Goal: Transaction & Acquisition: Purchase product/service

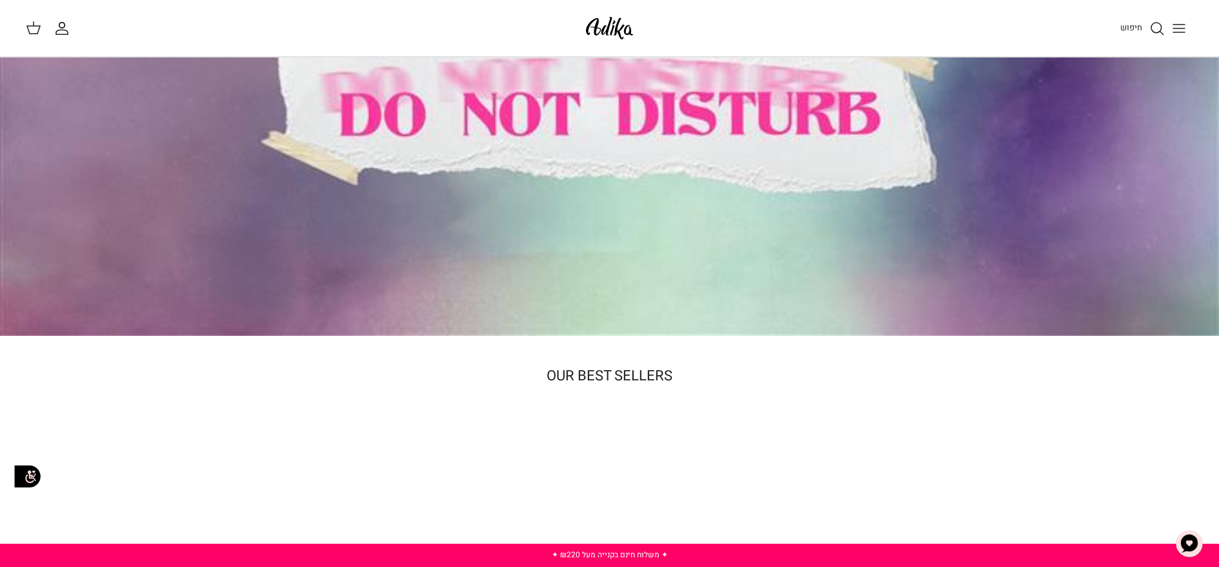
scroll to position [429, 0]
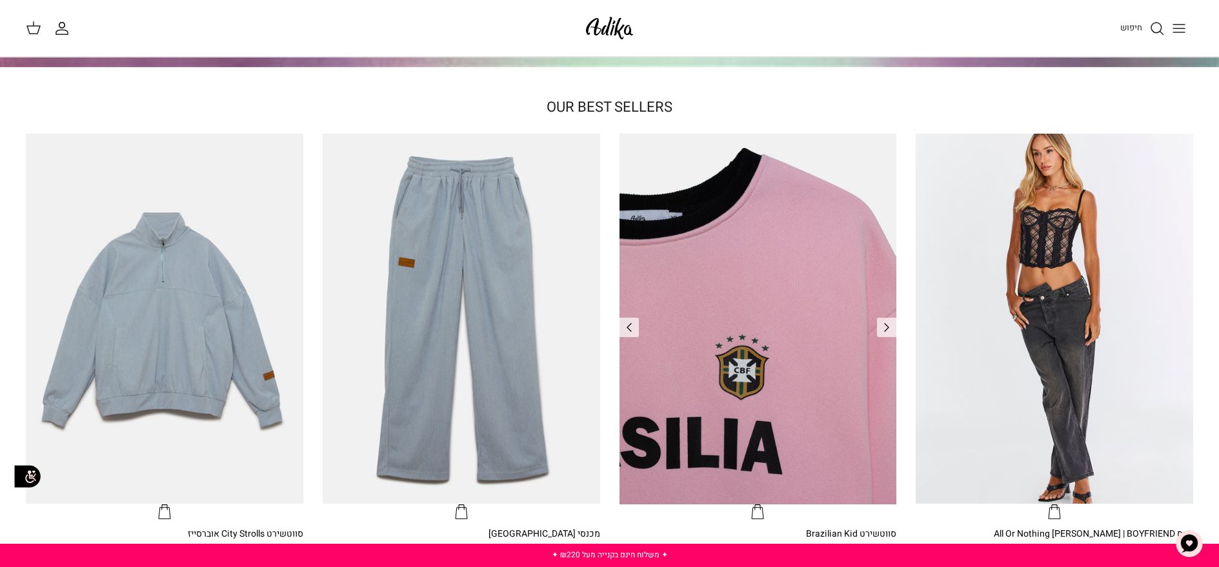
click at [782, 239] on img "סווטשירט Brazilian Kid" at bounding box center [759, 319] width 278 height 370
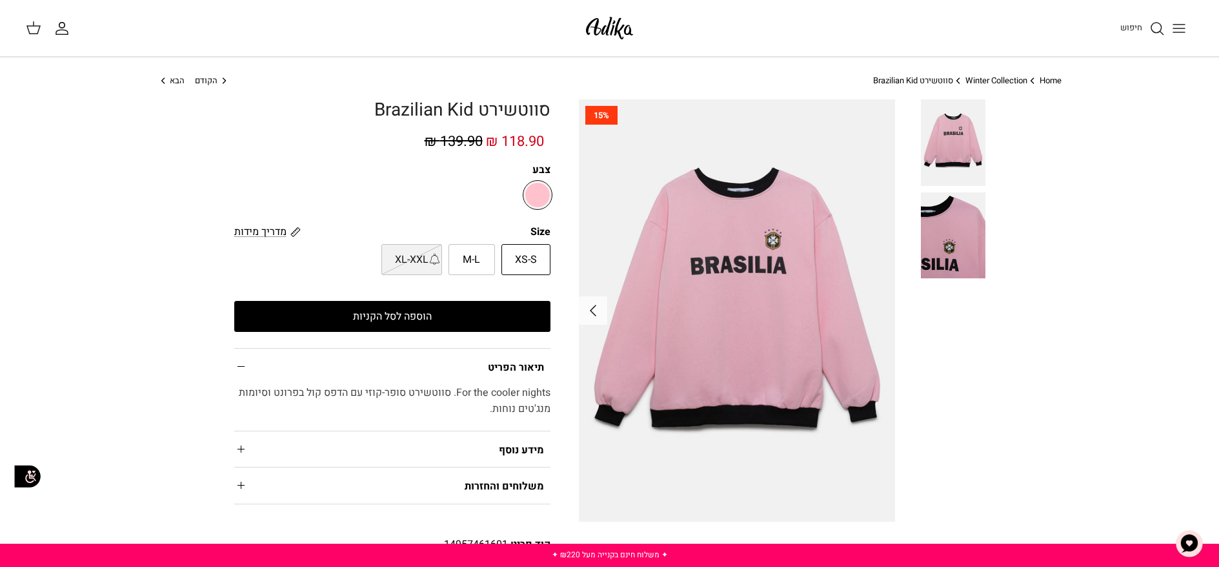
click at [483, 250] on label "M-L" at bounding box center [472, 259] width 46 height 31
click at [547, 248] on input "M-L" at bounding box center [551, 243] width 8 height 8
radio input "true"
click at [528, 263] on span "XS-S" at bounding box center [526, 260] width 22 height 17
click at [547, 248] on input "XS-S" at bounding box center [551, 243] width 8 height 8
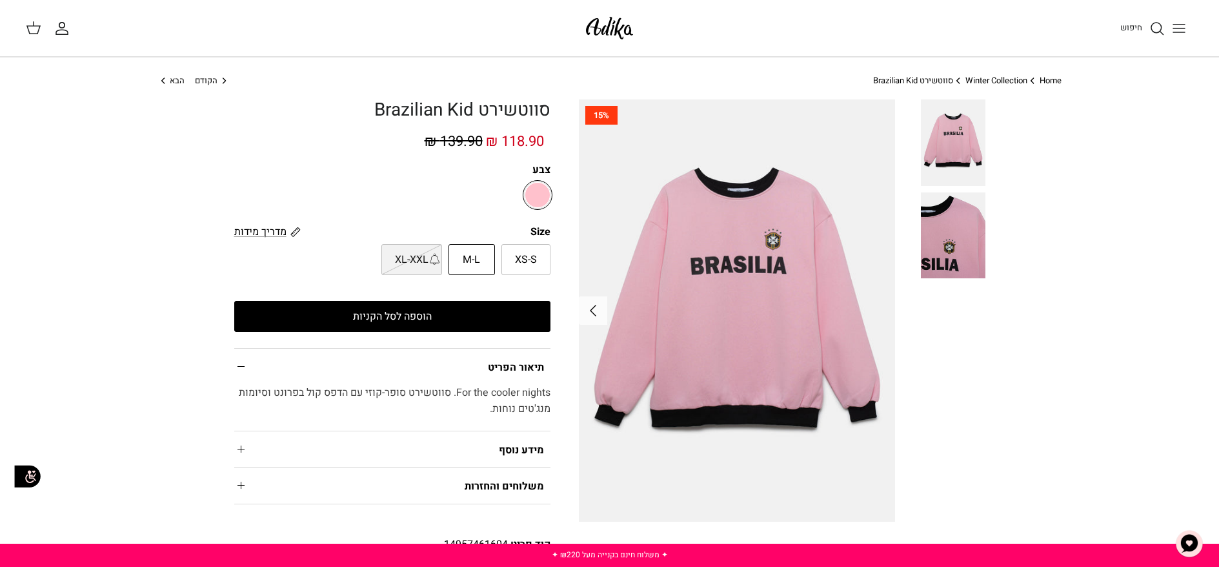
radio input "true"
click at [479, 263] on span "M-L" at bounding box center [471, 260] width 17 height 17
click at [547, 248] on input "M-L" at bounding box center [551, 243] width 8 height 8
radio input "true"
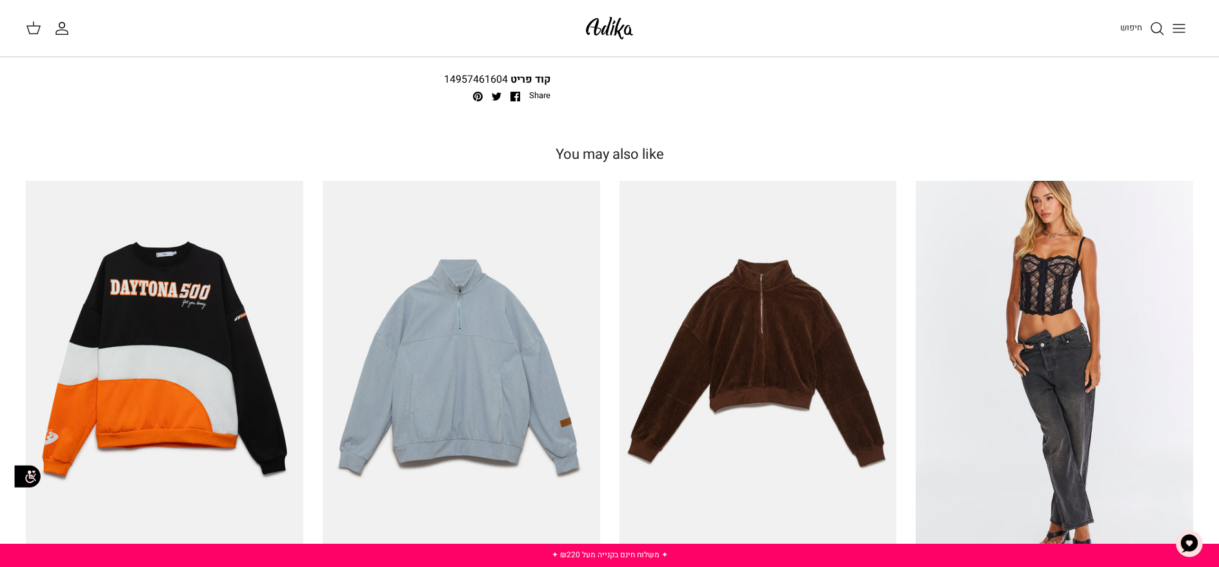
scroll to position [479, 0]
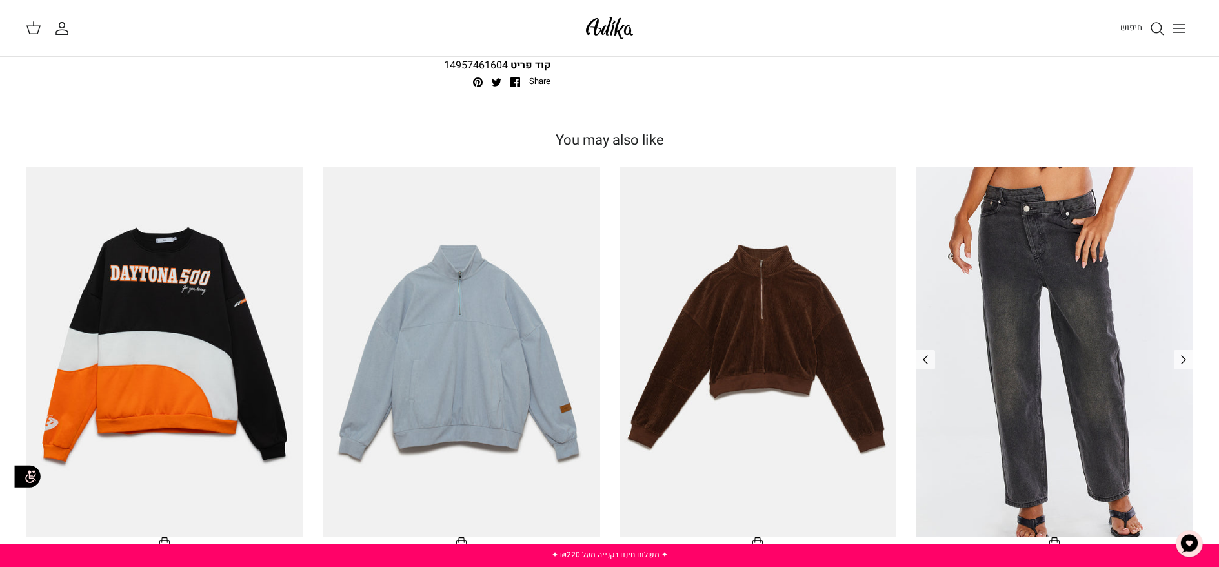
click at [1064, 350] on img "ג׳ינס All Or Nothing קריס-קרוס | BOYFRIEND" at bounding box center [1055, 352] width 278 height 370
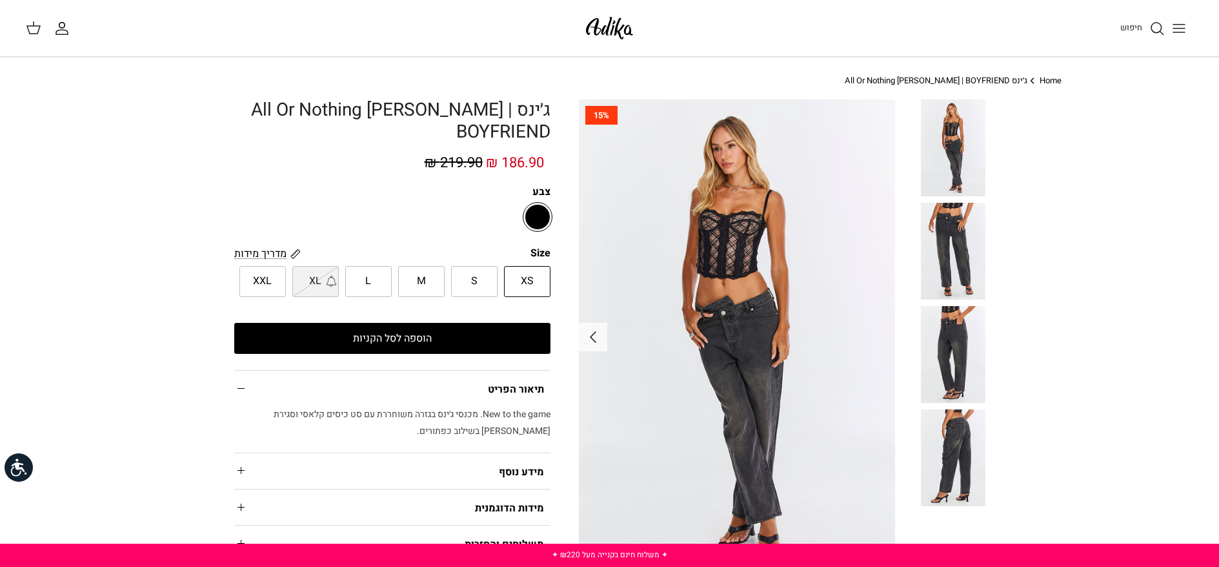
click at [389, 283] on label "L" at bounding box center [368, 281] width 46 height 31
click at [547, 270] on input "L" at bounding box center [551, 265] width 8 height 8
radio input "true"
click at [418, 283] on span "M" at bounding box center [421, 281] width 9 height 17
click at [547, 270] on input "M" at bounding box center [551, 265] width 8 height 8
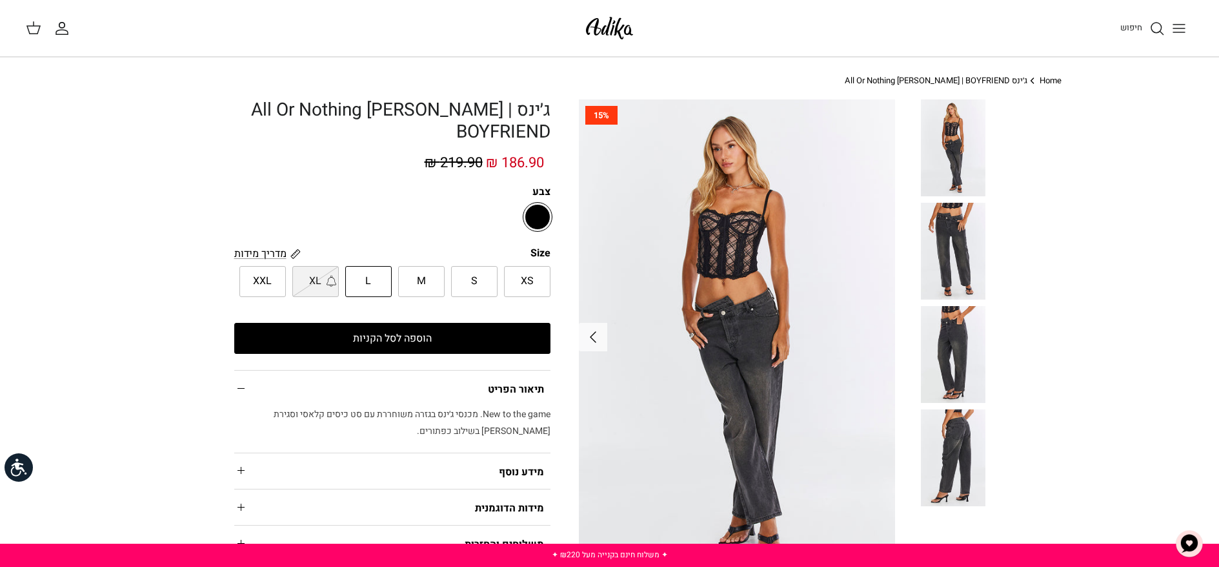
radio input "true"
click at [468, 287] on label "S" at bounding box center [474, 281] width 46 height 31
click at [547, 270] on input "S" at bounding box center [551, 265] width 8 height 8
radio input "true"
click at [540, 287] on label "XS" at bounding box center [527, 281] width 46 height 31
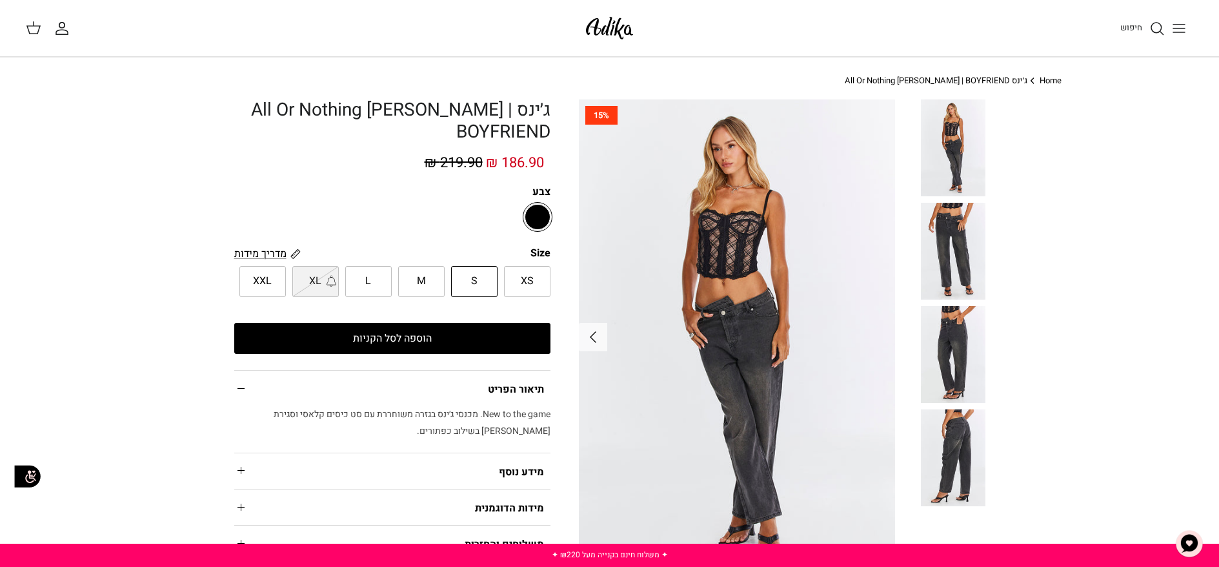
click at [547, 270] on input "XS" at bounding box center [551, 265] width 8 height 8
radio input "true"
click at [604, 23] on img at bounding box center [609, 28] width 55 height 30
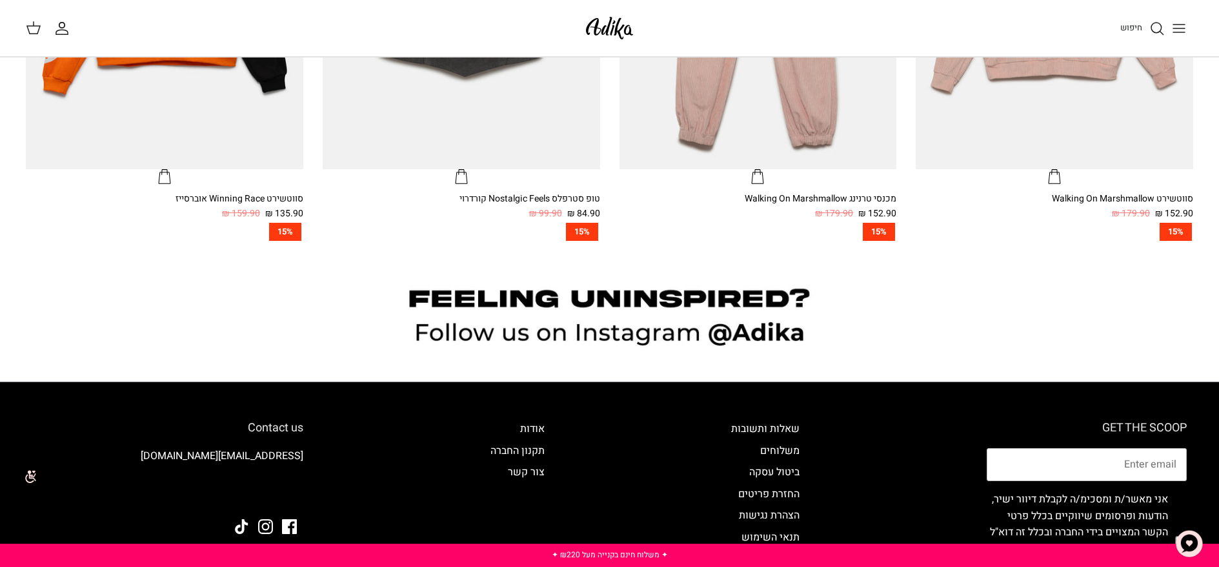
scroll to position [1446, 0]
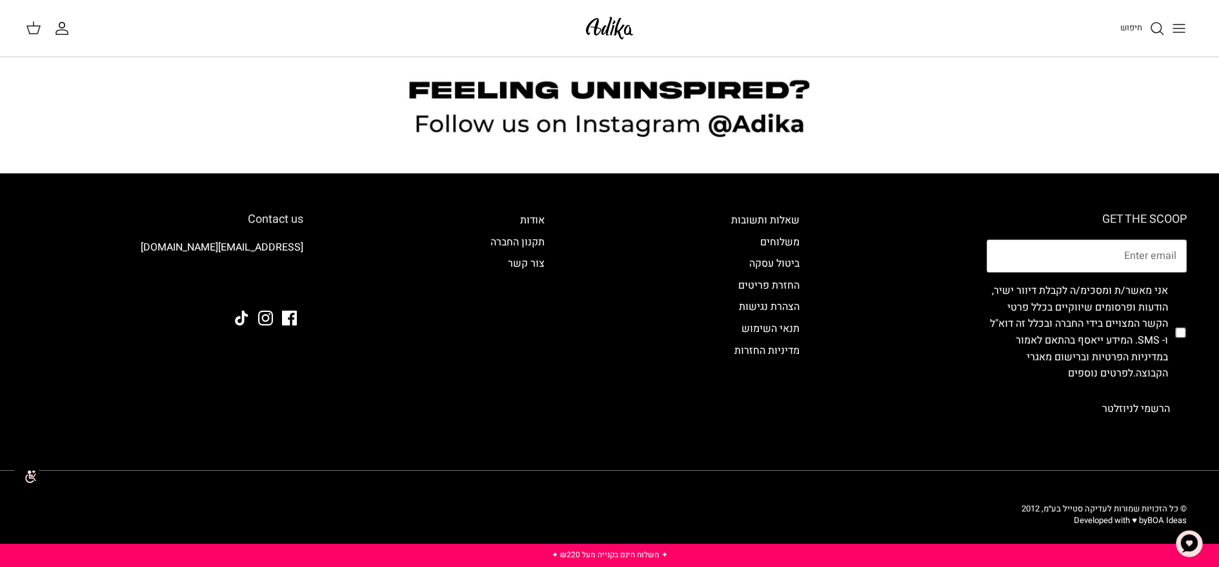
click at [1189, 26] on button "Toggle menu" at bounding box center [1179, 28] width 28 height 28
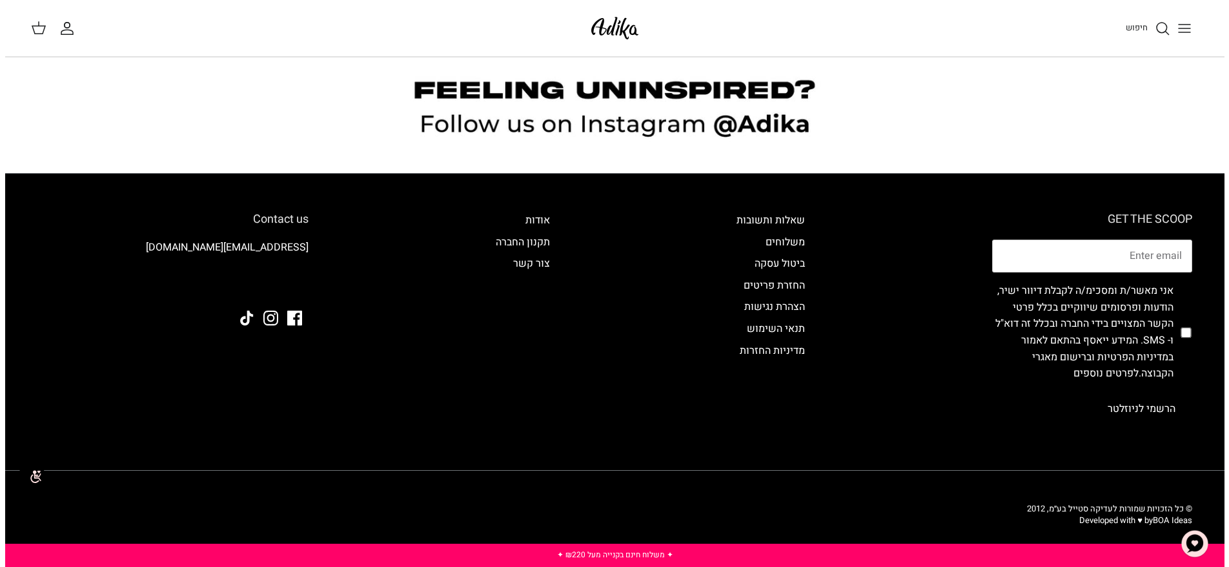
scroll to position [1453, 0]
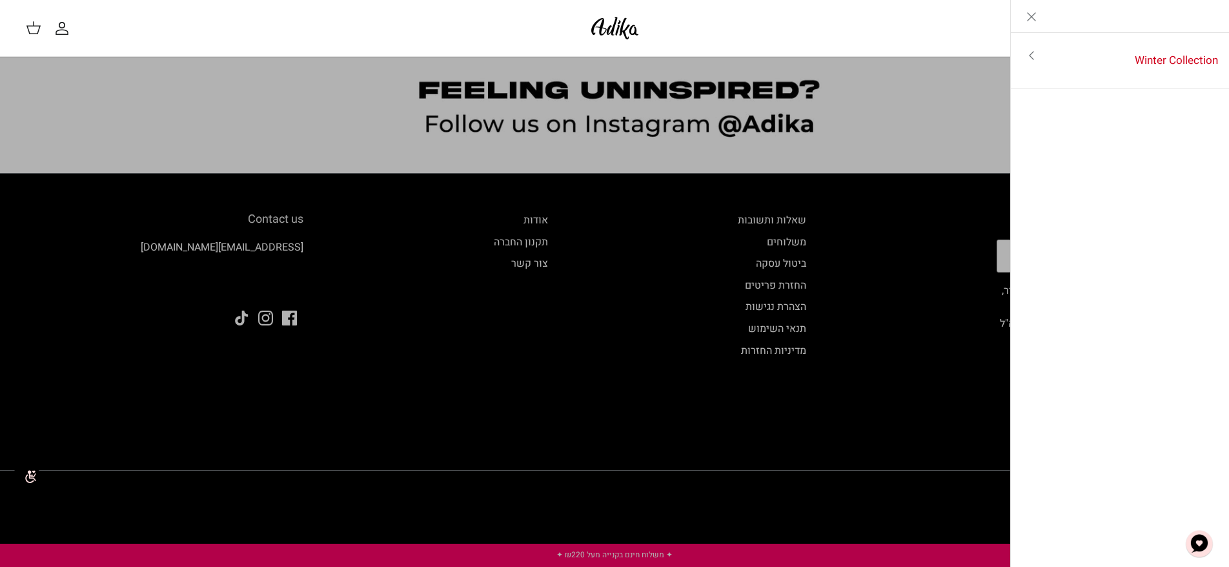
click at [1049, 61] on link "Toggle menu" at bounding box center [1031, 56] width 41 height 30
click at [1172, 60] on link "לכל הפריטים" at bounding box center [1120, 57] width 206 height 32
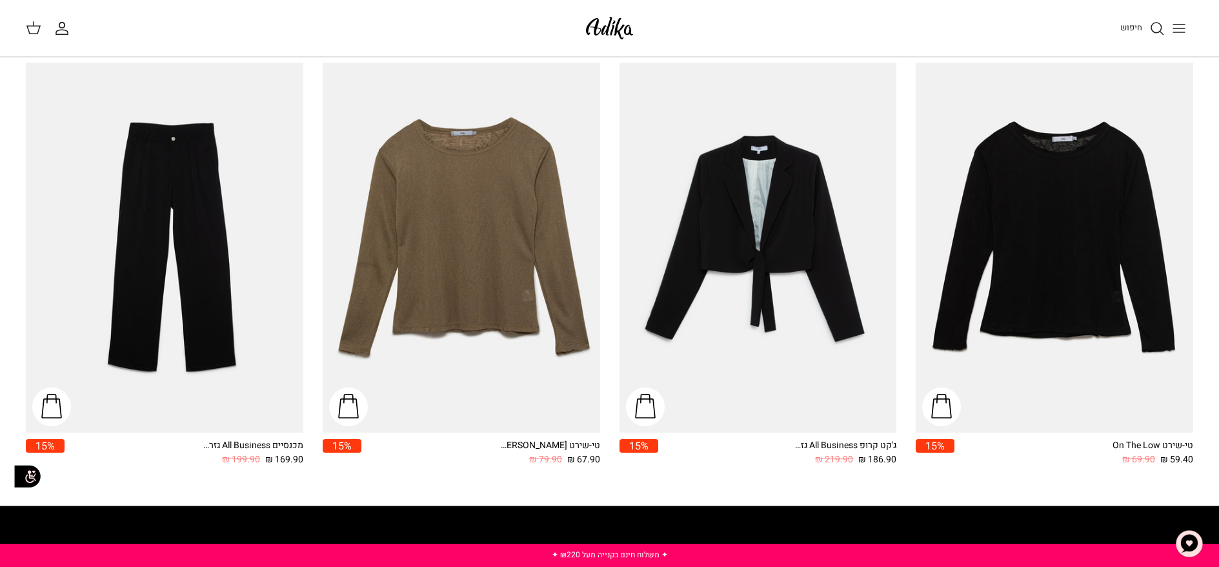
scroll to position [1614, 0]
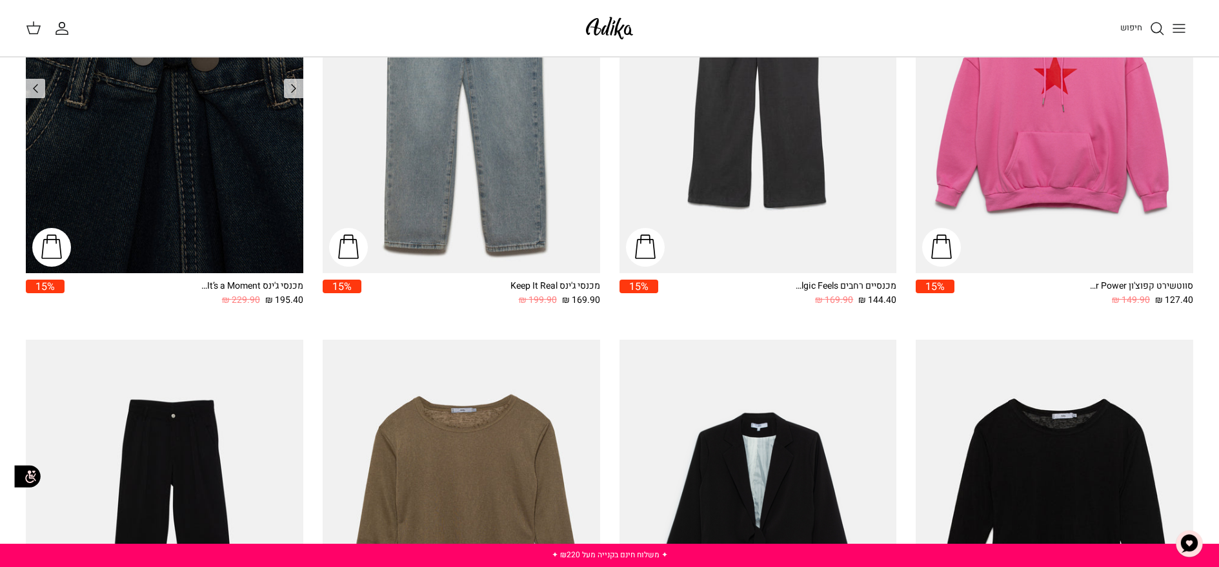
click at [65, 192] on img "מכנסי ג'ינס It’s a Moment גזרה רחבה | BAGGY" at bounding box center [165, 88] width 278 height 370
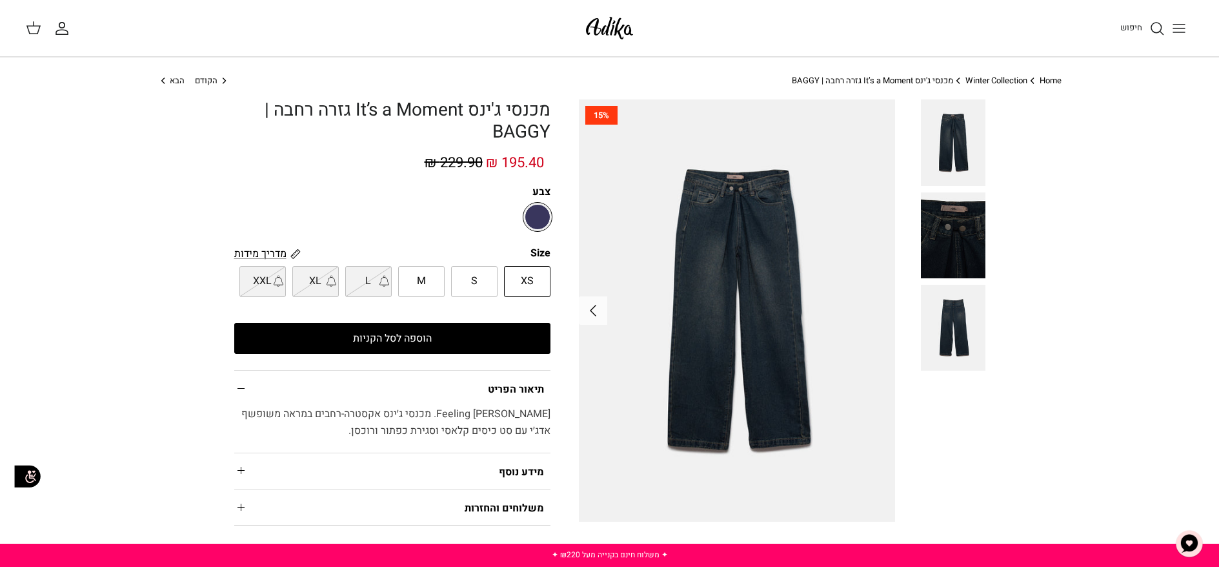
click at [961, 323] on img at bounding box center [953, 328] width 65 height 86
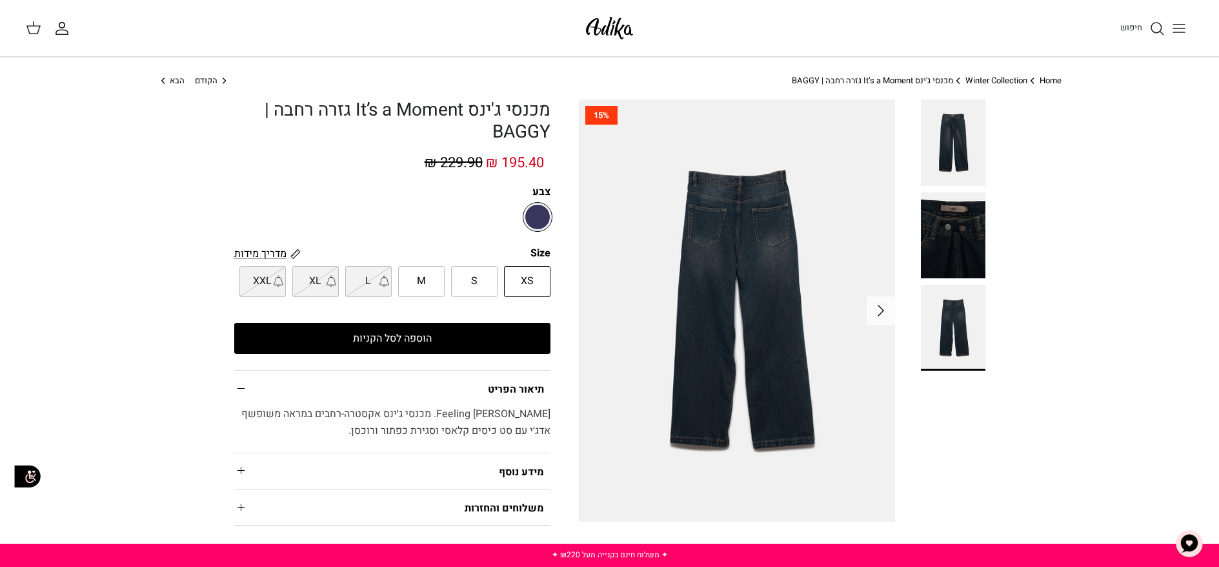
click at [953, 265] on img at bounding box center [953, 235] width 65 height 86
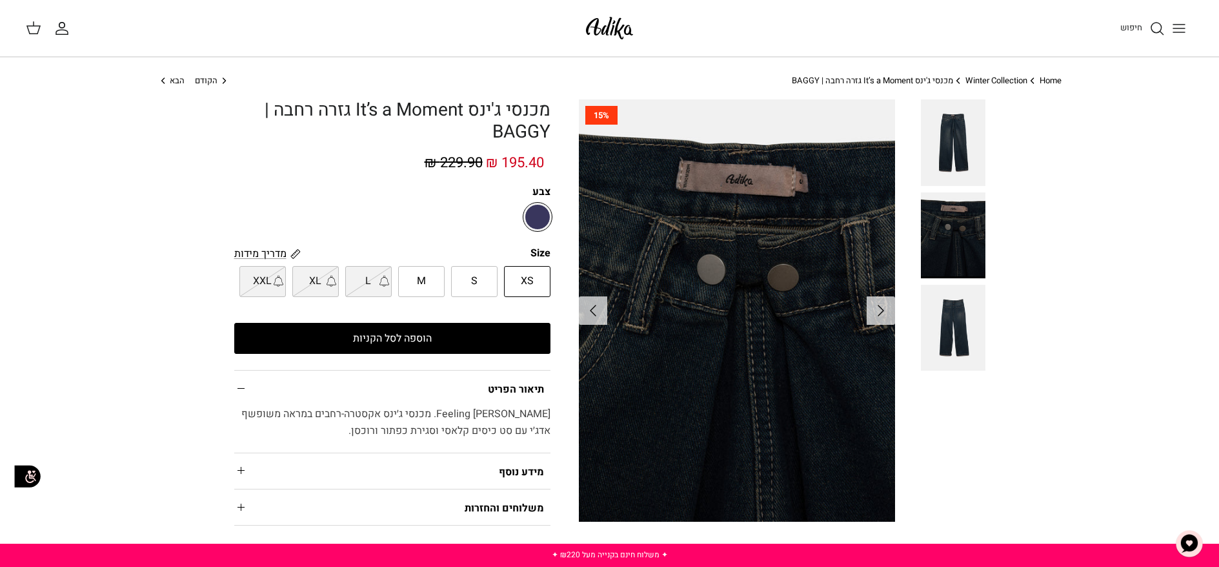
click at [953, 164] on img at bounding box center [953, 142] width 65 height 86
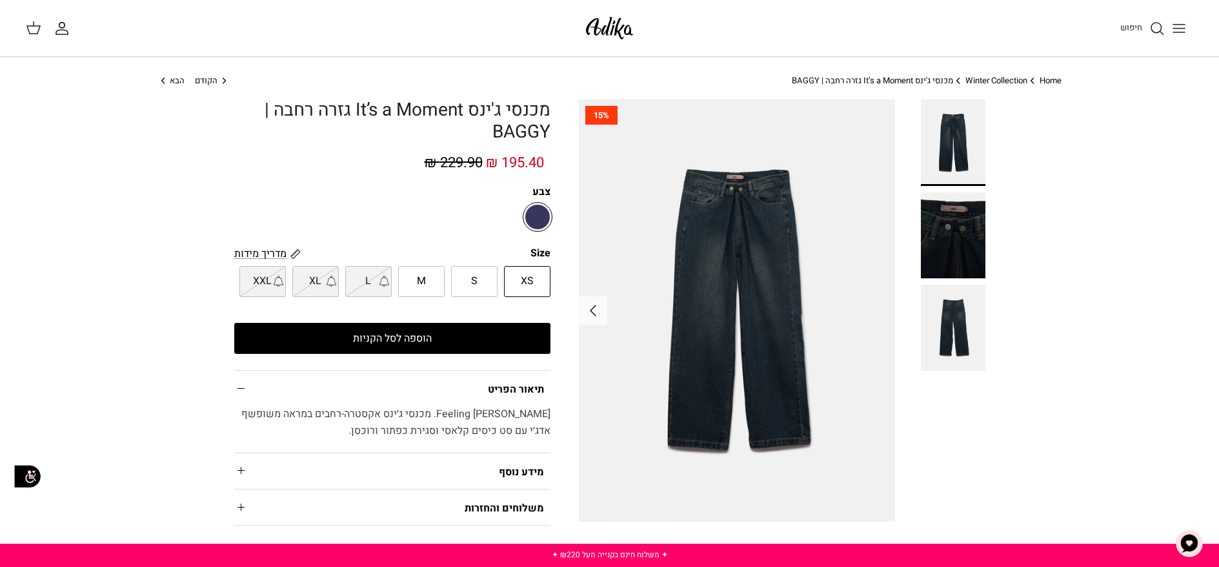
click at [962, 227] on img at bounding box center [953, 235] width 65 height 86
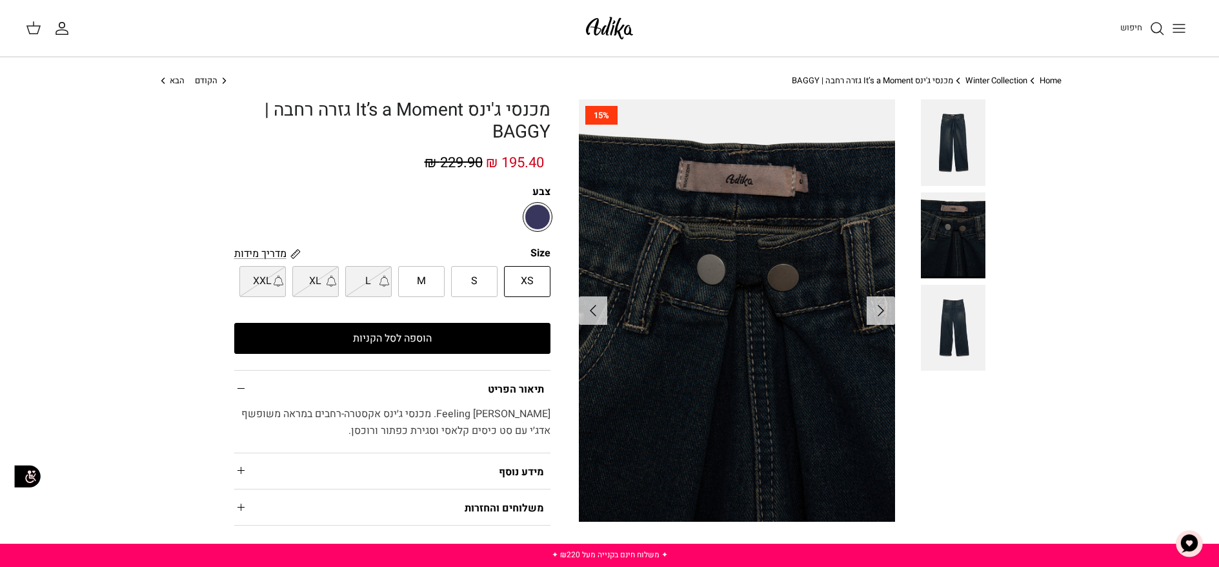
drag, startPoint x: 965, startPoint y: 299, endPoint x: 965, endPoint y: 279, distance: 20.7
click at [965, 300] on img at bounding box center [953, 328] width 65 height 86
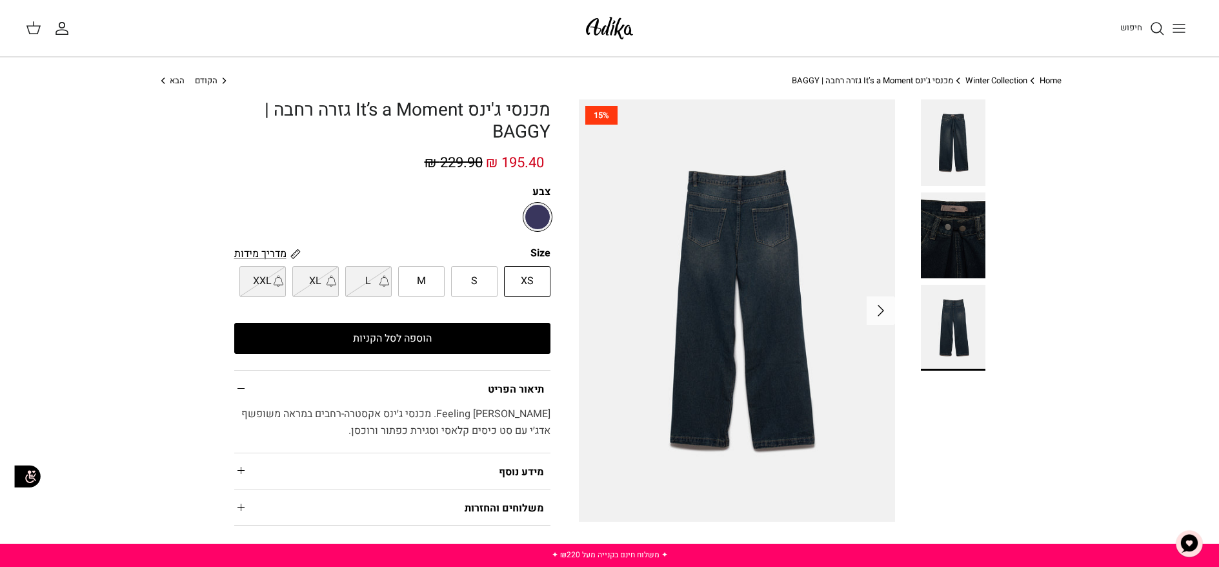
click at [965, 242] on img at bounding box center [953, 235] width 65 height 86
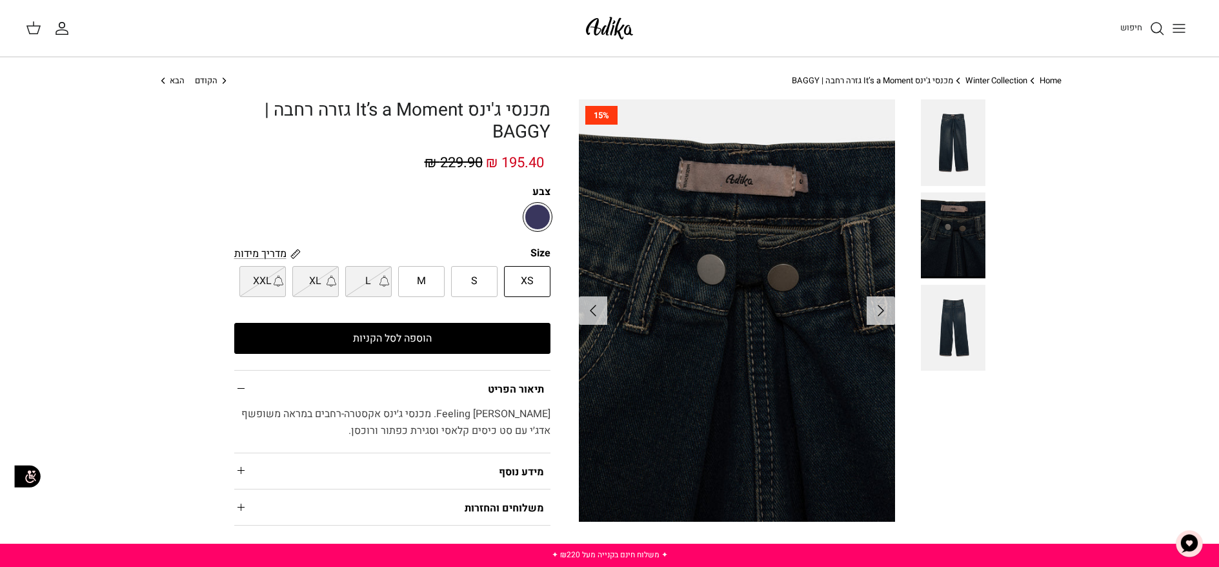
click at [966, 157] on img at bounding box center [953, 142] width 65 height 86
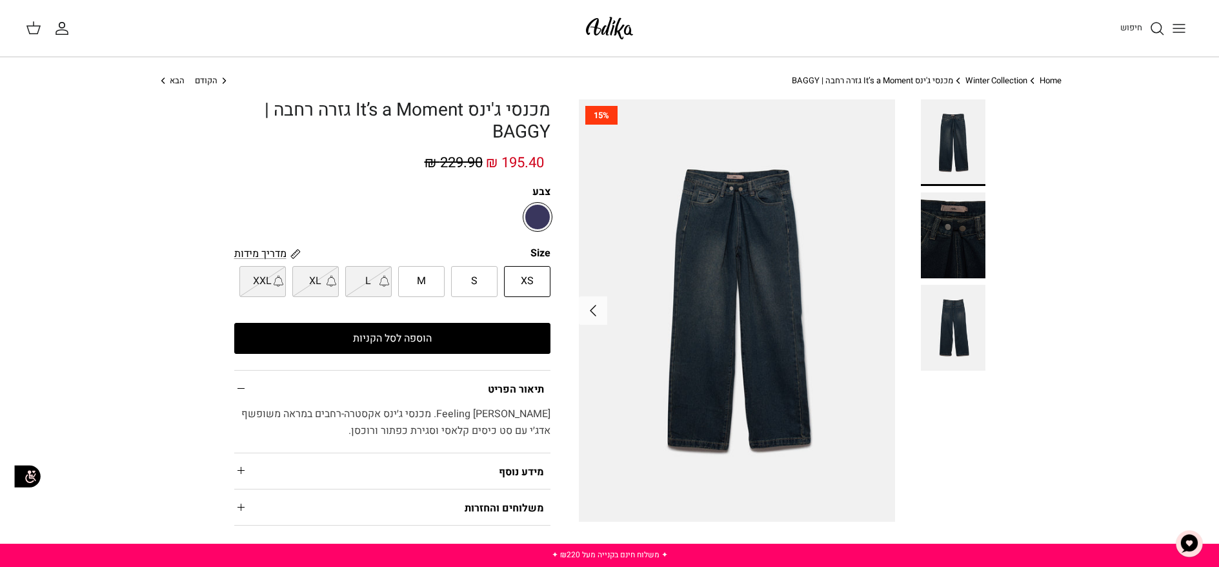
click at [966, 247] on img at bounding box center [953, 235] width 65 height 86
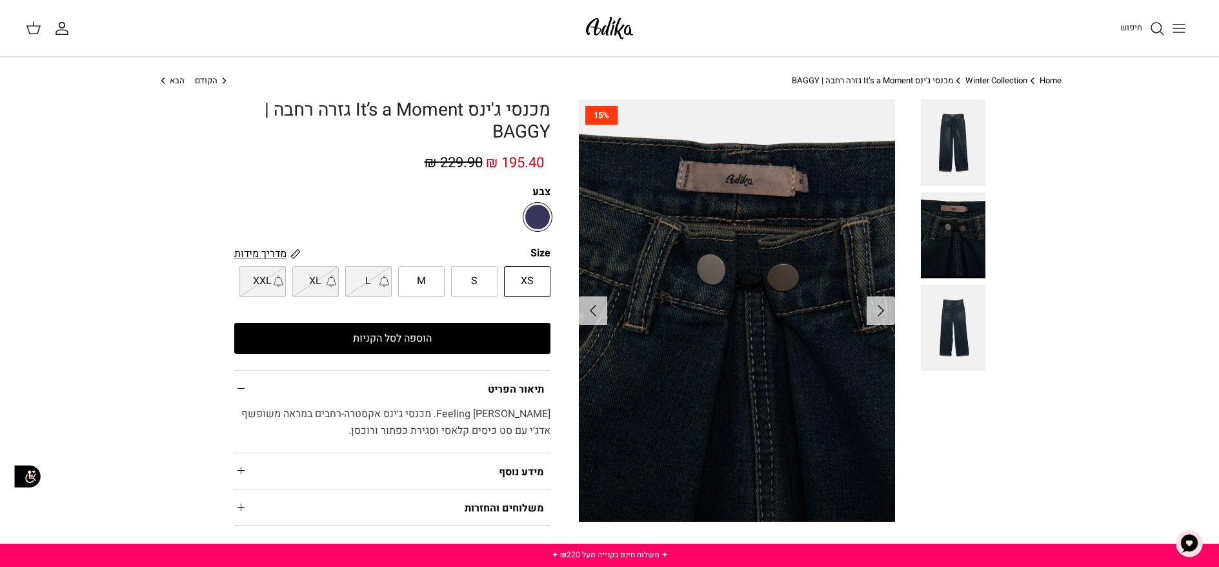
click at [962, 321] on img at bounding box center [953, 328] width 65 height 86
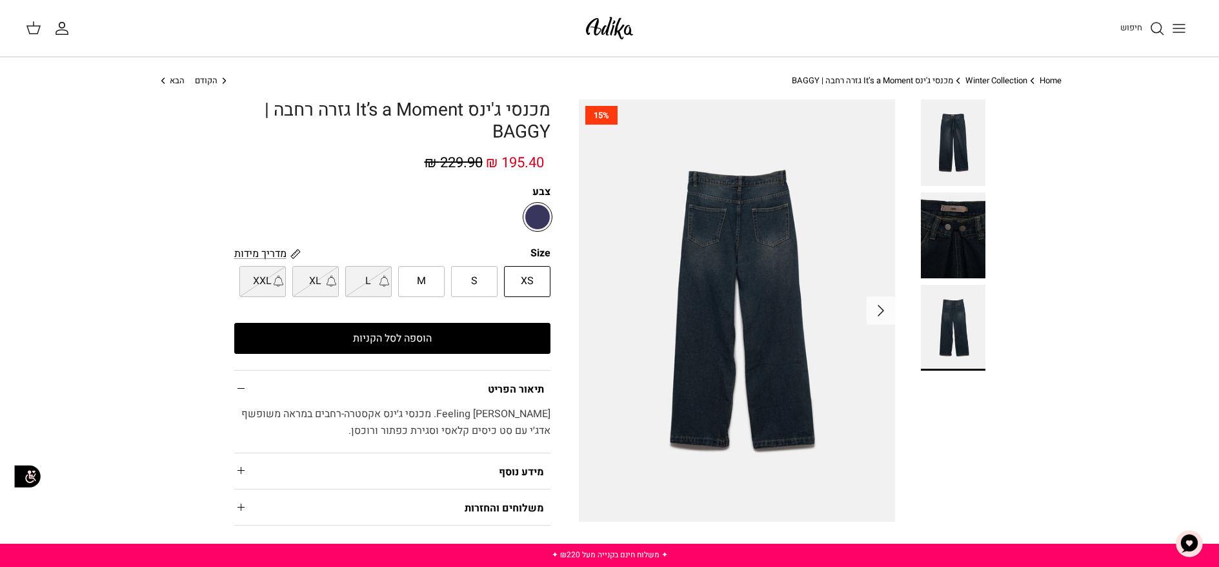
click at [962, 241] on img at bounding box center [953, 235] width 65 height 86
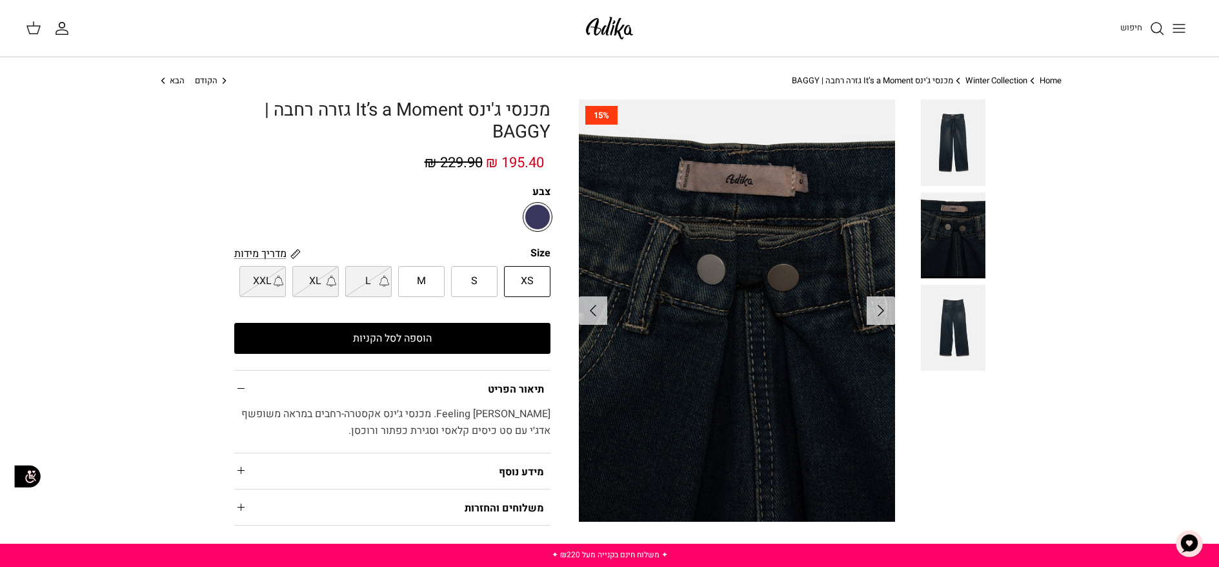
click at [955, 161] on img at bounding box center [953, 142] width 65 height 86
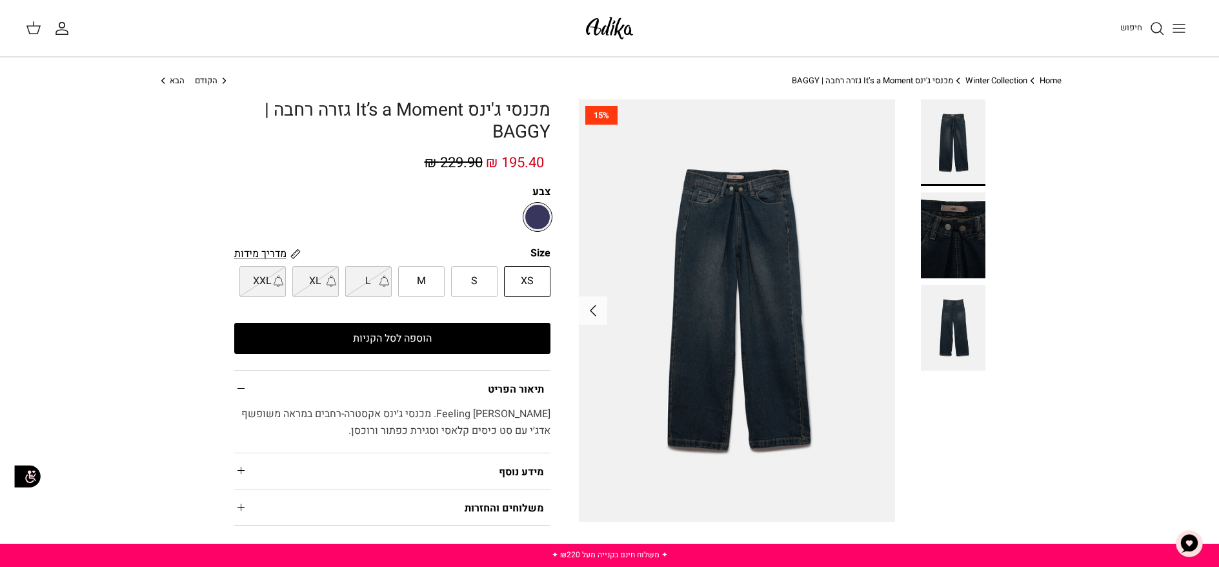
click at [484, 292] on label "S" at bounding box center [474, 281] width 46 height 31
click at [547, 270] on input "S" at bounding box center [551, 265] width 8 height 8
radio input "true"
click at [507, 288] on label "XS" at bounding box center [527, 281] width 46 height 31
click at [547, 270] on input "XS" at bounding box center [551, 265] width 8 height 8
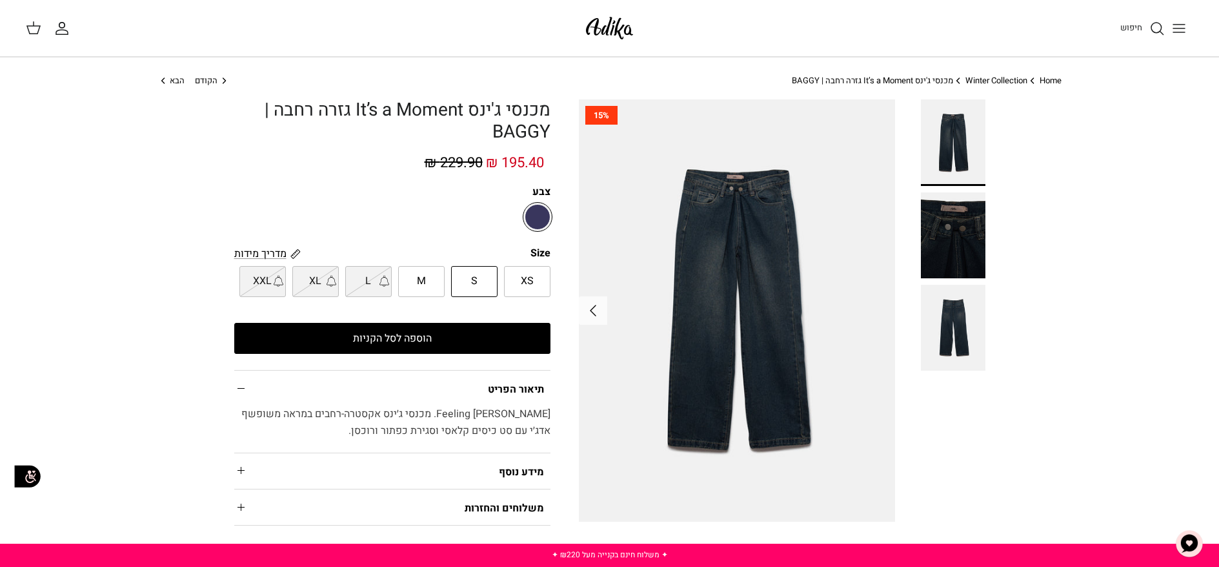
radio input "true"
click at [453, 285] on label "S" at bounding box center [474, 281] width 46 height 31
click at [547, 270] on input "S" at bounding box center [551, 265] width 8 height 8
radio input "true"
click at [434, 285] on label "M" at bounding box center [421, 281] width 46 height 31
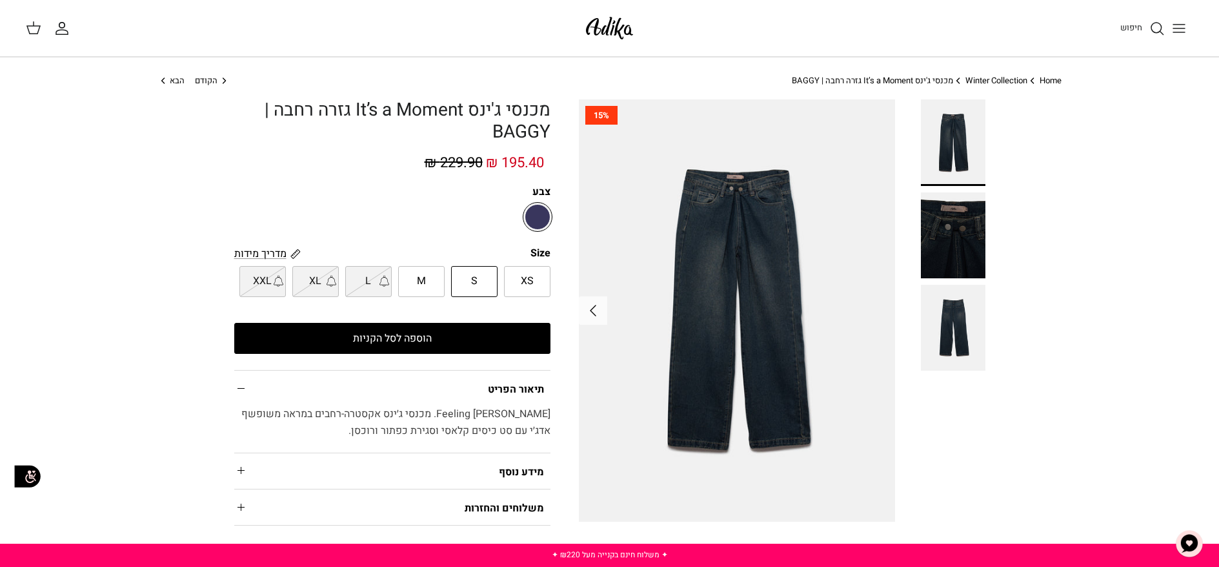
click at [547, 270] on input "M" at bounding box center [551, 265] width 8 height 8
radio input "true"
click at [501, 294] on div "XS S M L XL [PERSON_NAME]" at bounding box center [395, 277] width 323 height 37
click at [525, 286] on span "XS" at bounding box center [527, 281] width 13 height 17
click at [547, 270] on input "XS" at bounding box center [551, 265] width 8 height 8
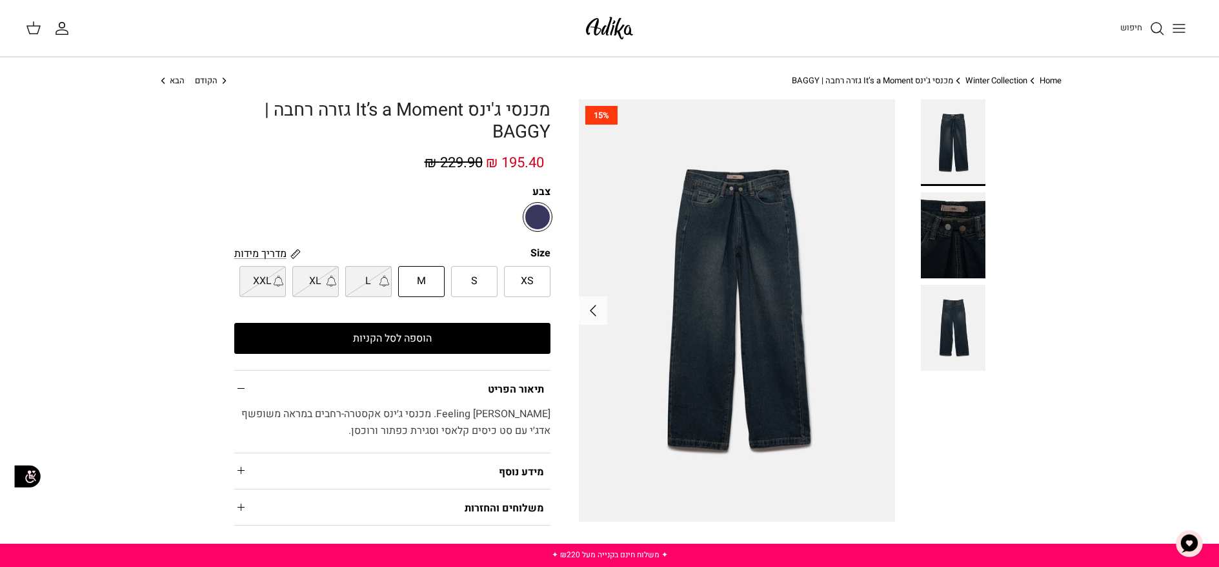
radio input "true"
click at [486, 285] on label "S" at bounding box center [474, 281] width 46 height 31
click at [547, 270] on input "S" at bounding box center [551, 265] width 8 height 8
radio input "true"
click at [419, 287] on span "M" at bounding box center [421, 281] width 9 height 17
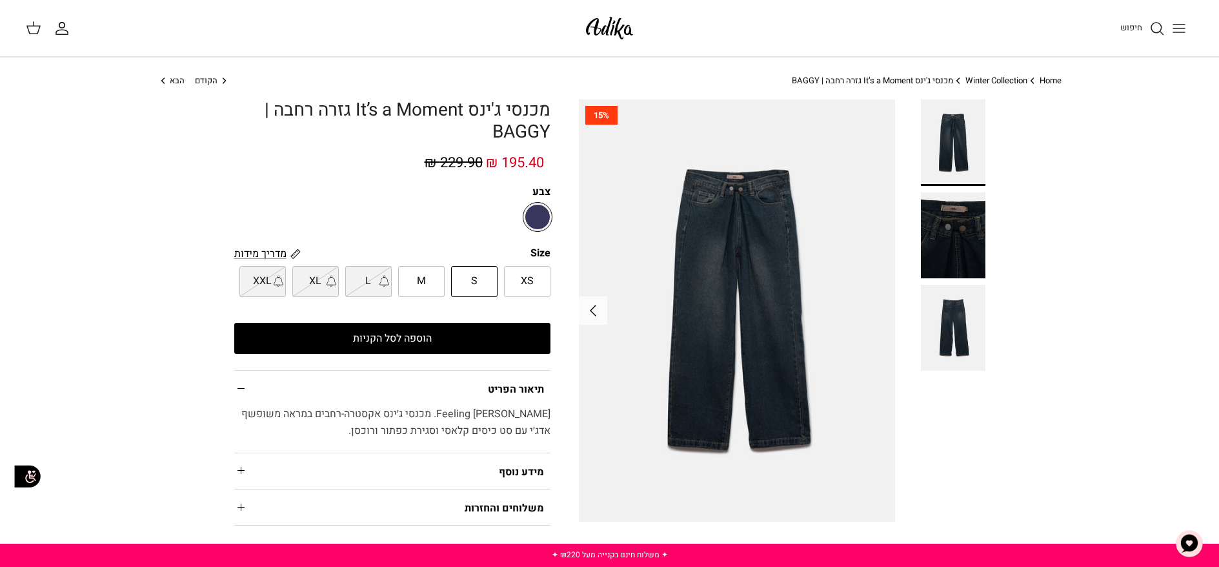
click at [547, 270] on input "M" at bounding box center [551, 265] width 8 height 8
radio input "true"
click at [467, 283] on label "S" at bounding box center [474, 281] width 46 height 31
click at [547, 270] on input "S" at bounding box center [551, 265] width 8 height 8
radio input "true"
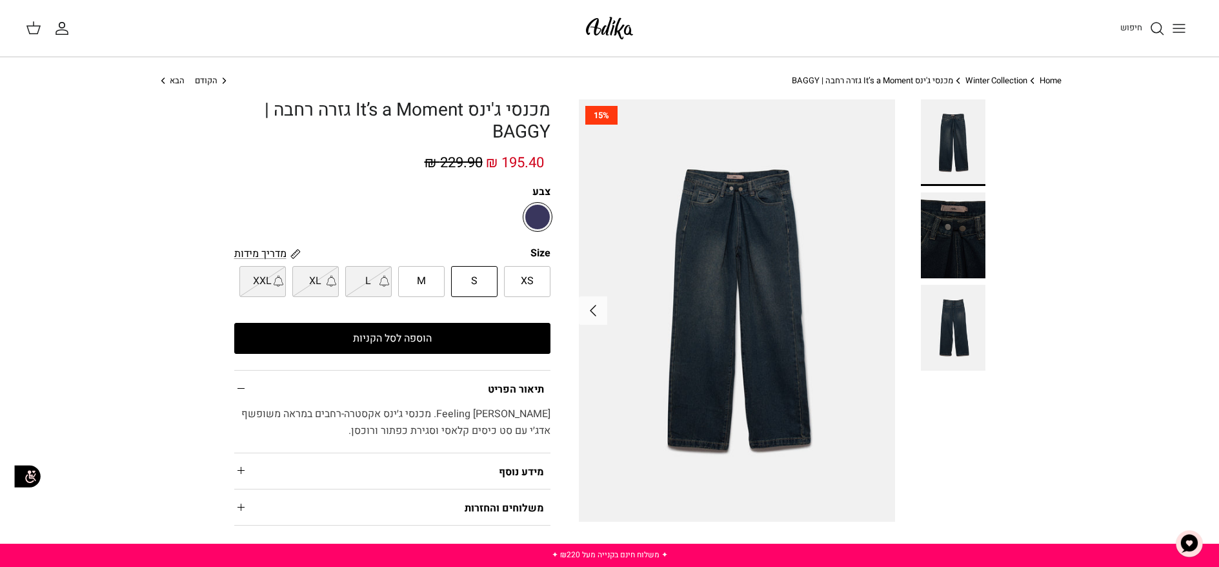
click at [515, 278] on label "XS" at bounding box center [527, 281] width 46 height 31
click at [547, 270] on input "XS" at bounding box center [551, 265] width 8 height 8
radio input "true"
click at [476, 281] on span "S" at bounding box center [474, 281] width 6 height 17
click at [547, 270] on input "S" at bounding box center [551, 265] width 8 height 8
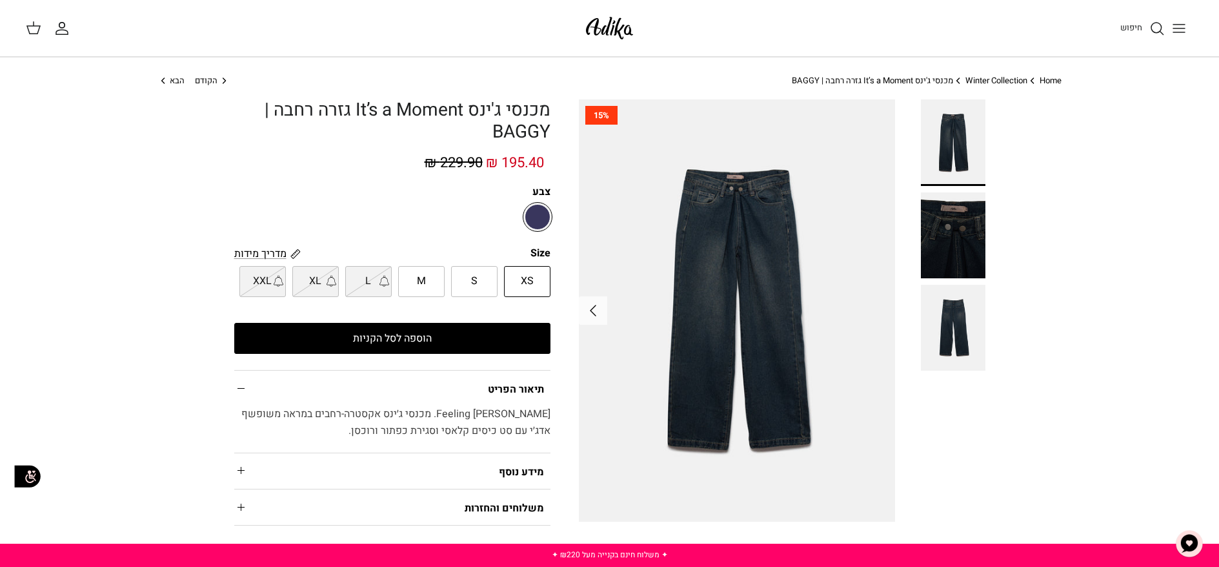
radio input "true"
drag, startPoint x: 438, startPoint y: 281, endPoint x: 414, endPoint y: 278, distance: 24.7
click at [434, 280] on label "M" at bounding box center [421, 281] width 46 height 31
click at [547, 270] on input "M" at bounding box center [551, 265] width 8 height 8
radio input "true"
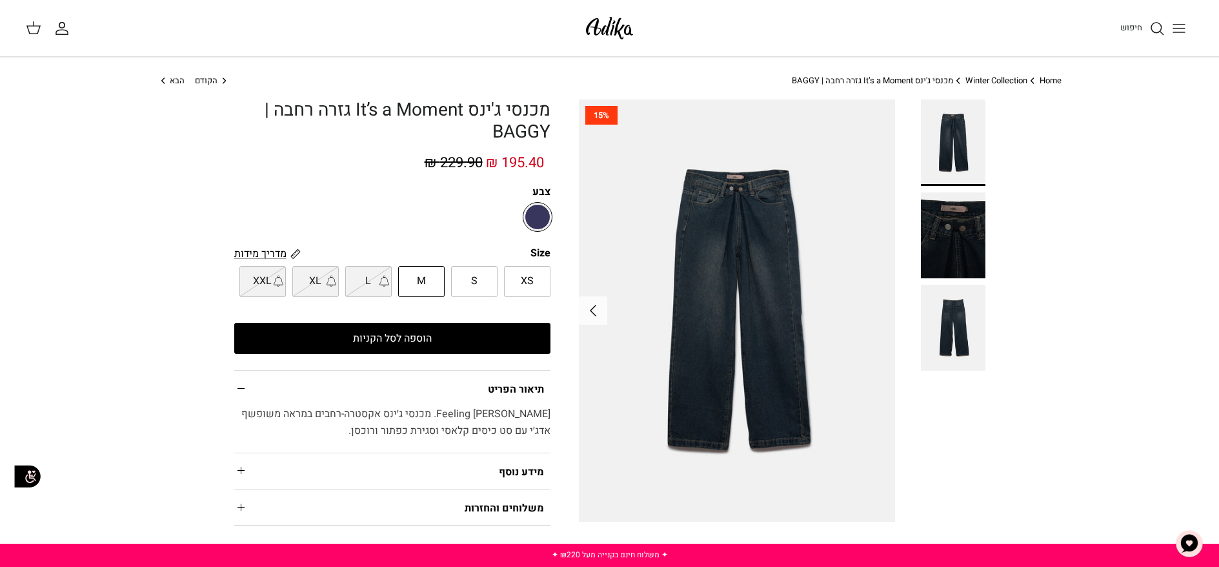
click at [489, 279] on label "S" at bounding box center [474, 281] width 46 height 31
click at [547, 270] on input "S" at bounding box center [551, 265] width 8 height 8
radio input "true"
